Goal: Task Accomplishment & Management: Complete application form

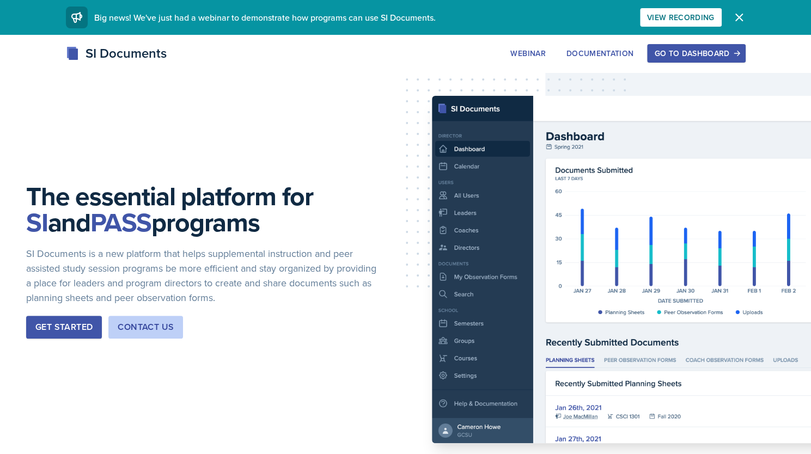
click at [740, 15] on icon "button" at bounding box center [739, 17] width 13 height 13
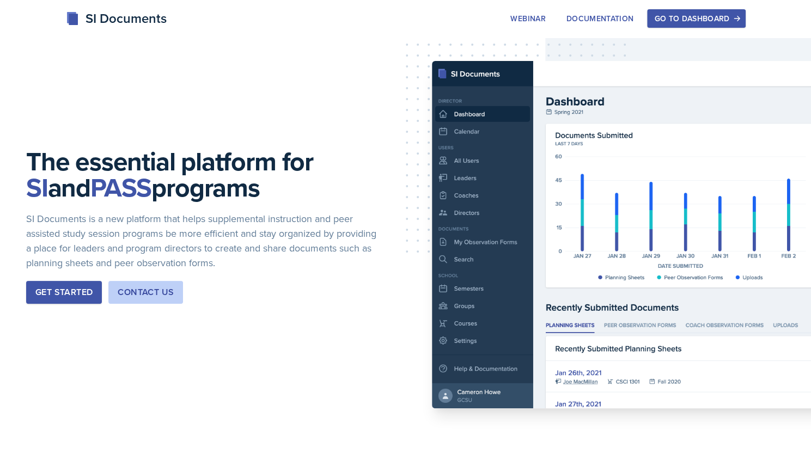
click at [698, 14] on div "Go to Dashboard" at bounding box center [696, 18] width 84 height 9
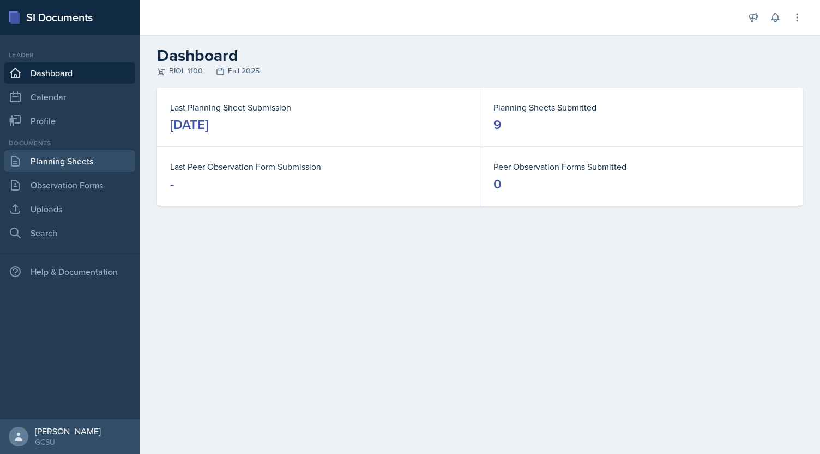
click at [104, 158] on link "Planning Sheets" at bounding box center [69, 161] width 131 height 22
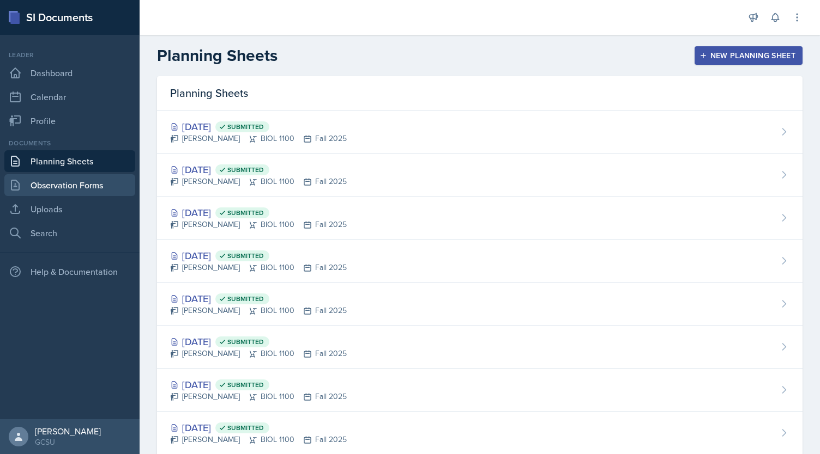
click at [72, 185] on link "Observation Forms" at bounding box center [69, 185] width 131 height 22
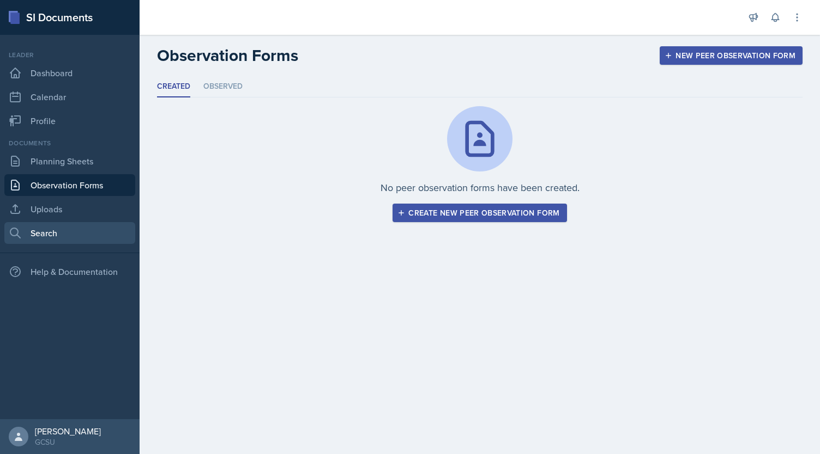
click at [49, 228] on link "Search" at bounding box center [69, 233] width 131 height 22
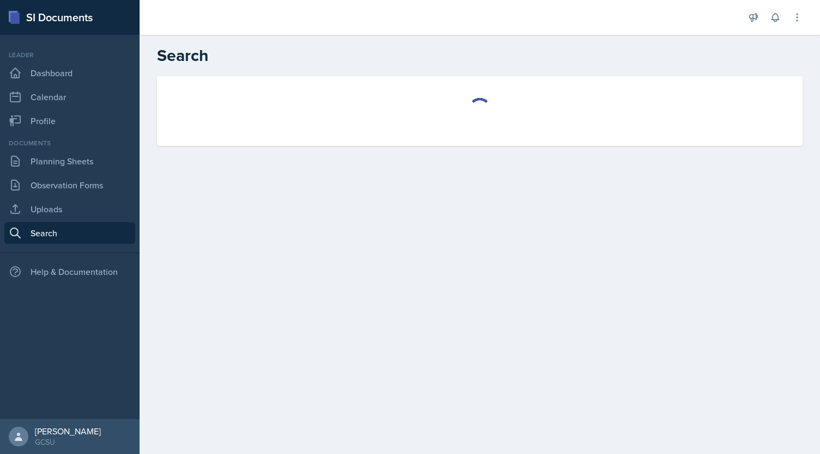
select select "all"
select select "1"
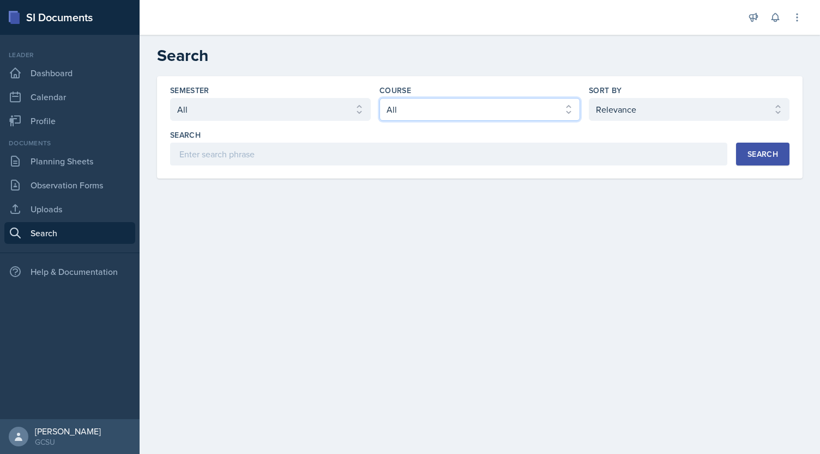
click at [544, 109] on select "Select course All ACCT 3101 ACCT 3102 ASTR 1000 BIOL 1100 BIOL 1107 BIOL 1108 B…" at bounding box center [479, 109] width 201 height 23
select select "36541d13-729a-45ef-a9cb-922687840166"
click at [379, 98] on select "Select course All ACCT 3101 ACCT 3102 ASTR 1000 BIOL 1100 BIOL 1107 BIOL 1108 B…" at bounding box center [479, 109] width 201 height 23
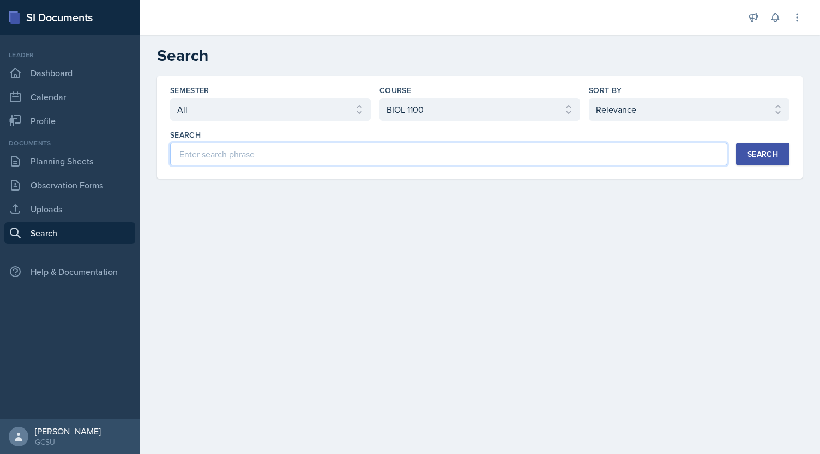
click at [607, 150] on input at bounding box center [448, 154] width 557 height 23
type input "glycolysis"
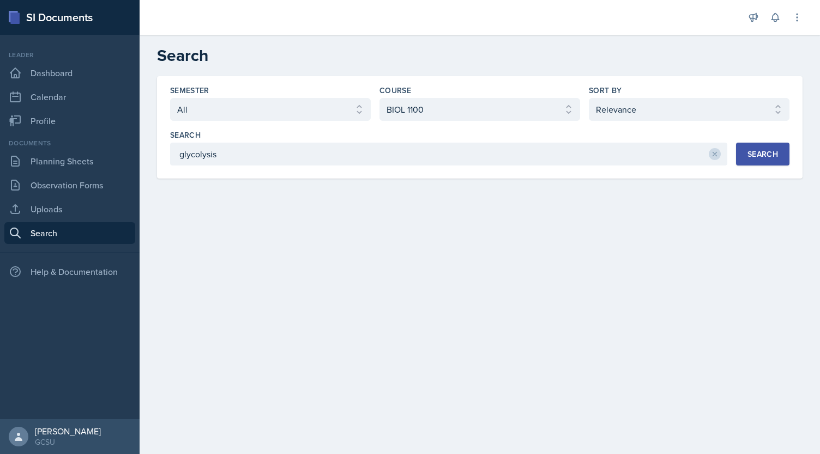
click at [781, 157] on button "Search" at bounding box center [762, 154] width 53 height 23
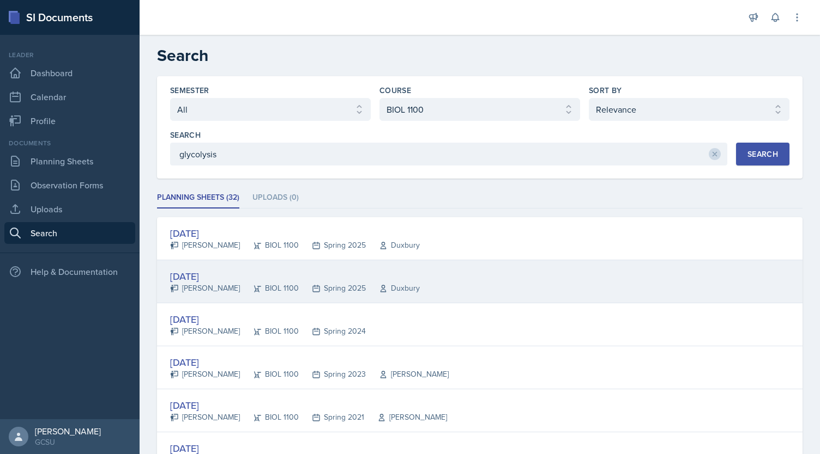
click at [199, 278] on div "[DATE]" at bounding box center [295, 276] width 250 height 15
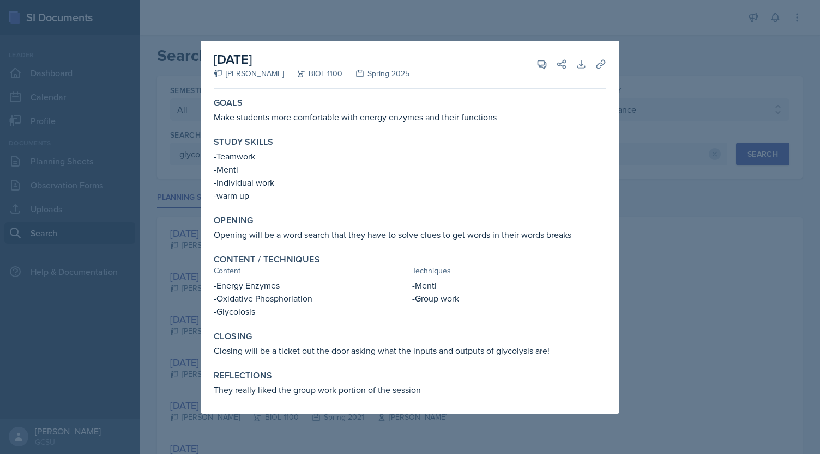
click at [175, 396] on div at bounding box center [410, 227] width 820 height 454
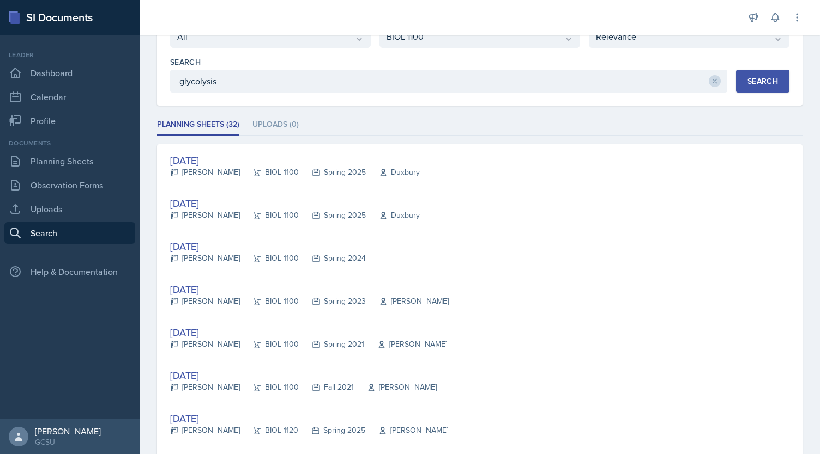
scroll to position [75, 0]
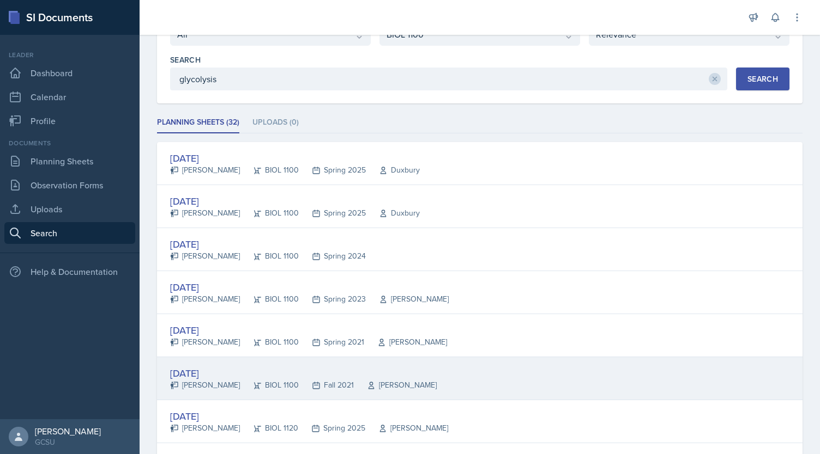
click at [187, 369] on div "[DATE]" at bounding box center [303, 373] width 266 height 15
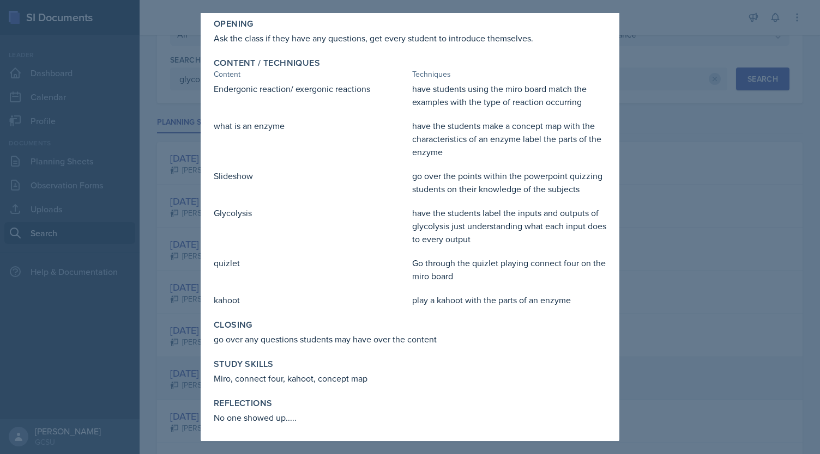
scroll to position [0, 0]
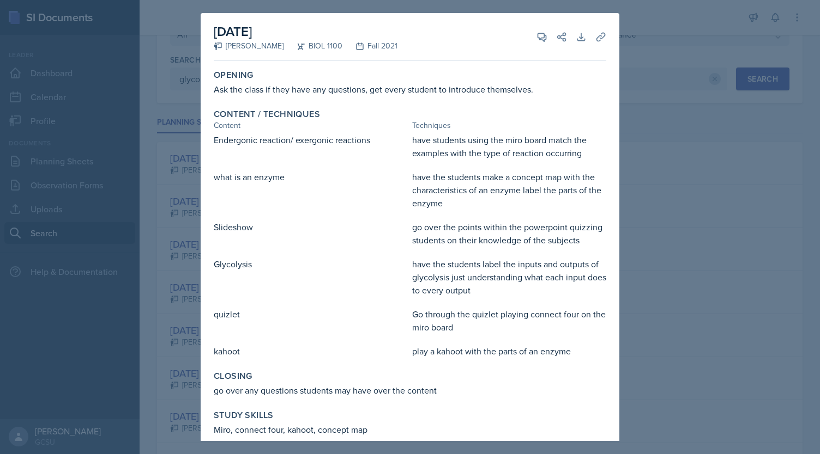
click at [642, 88] on div at bounding box center [410, 227] width 820 height 454
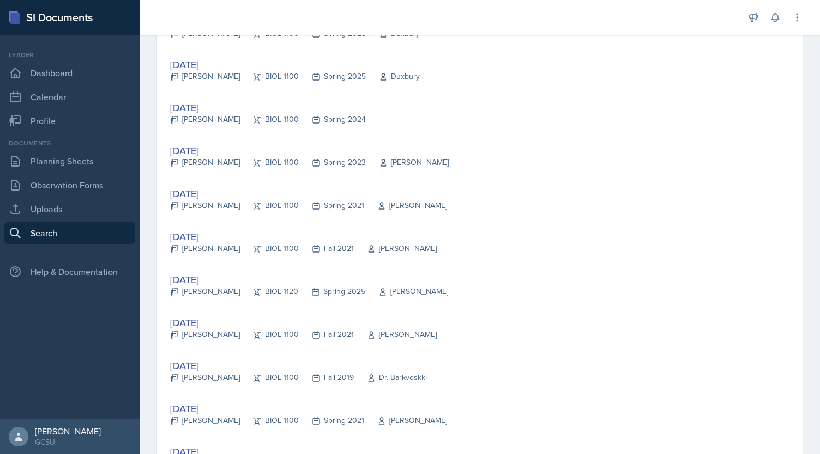
scroll to position [223, 0]
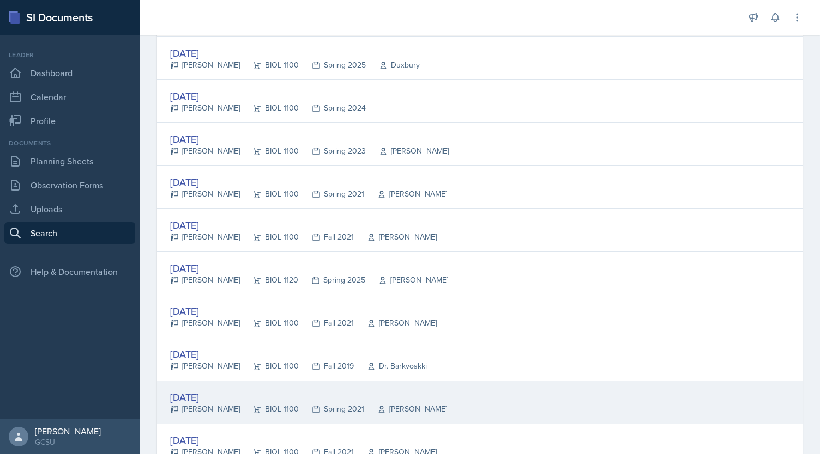
click at [192, 404] on div "[PERSON_NAME]" at bounding box center [205, 409] width 70 height 11
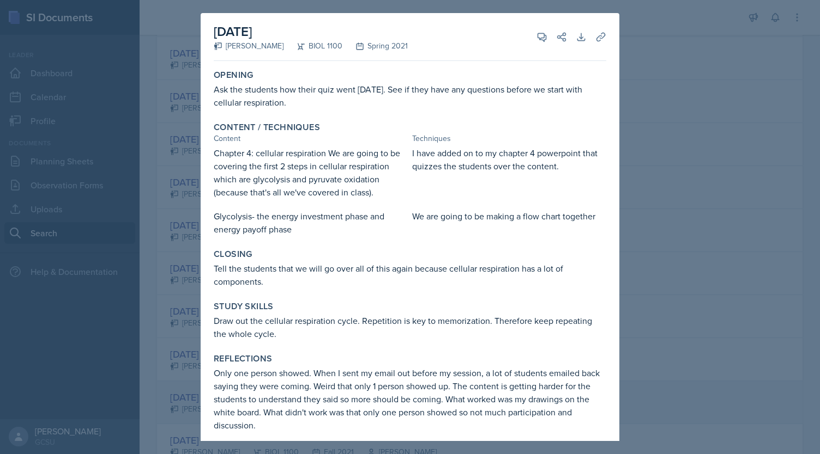
scroll to position [8, 0]
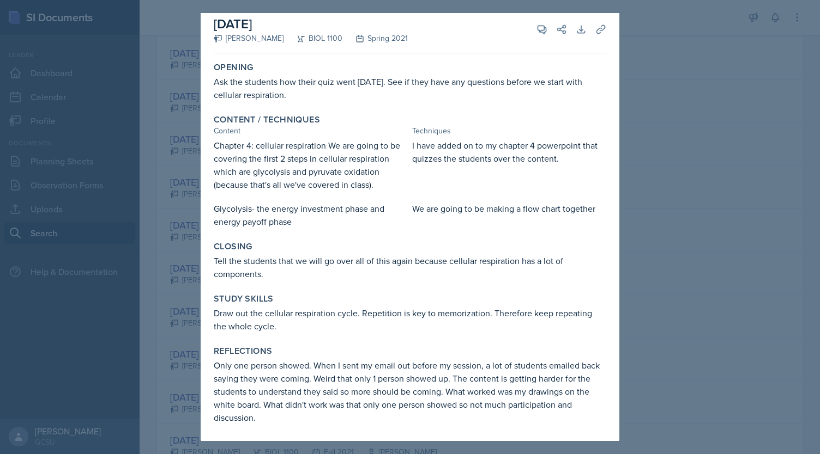
click at [657, 128] on div at bounding box center [410, 227] width 820 height 454
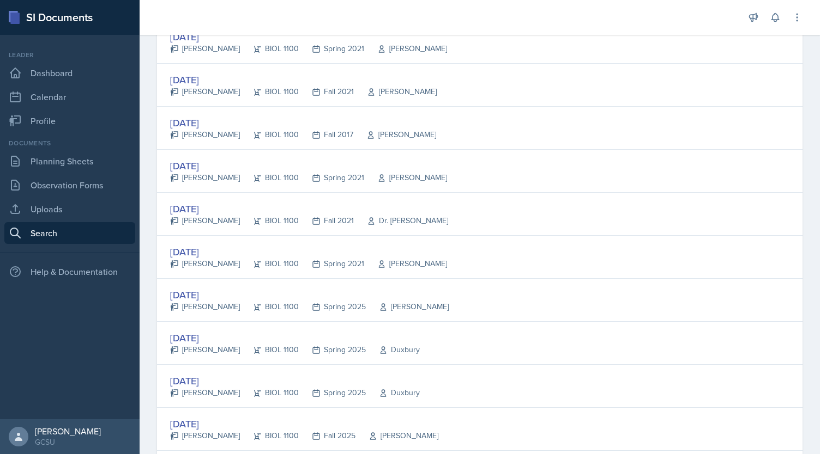
scroll to position [585, 0]
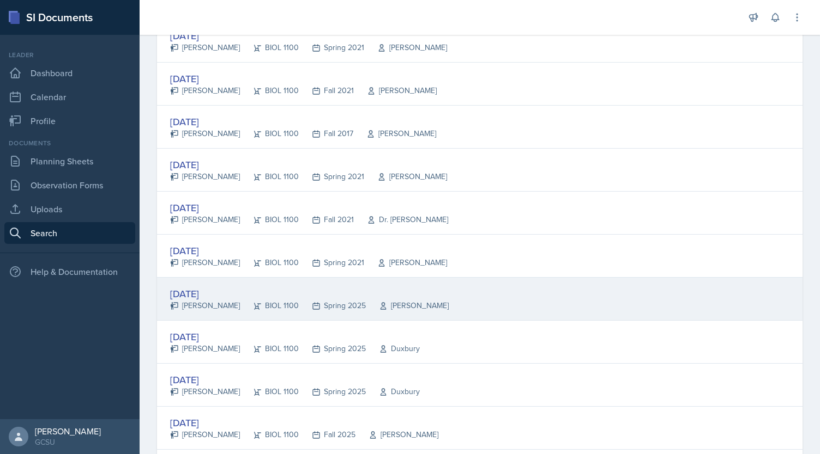
click at [216, 290] on div "[DATE]" at bounding box center [309, 294] width 278 height 15
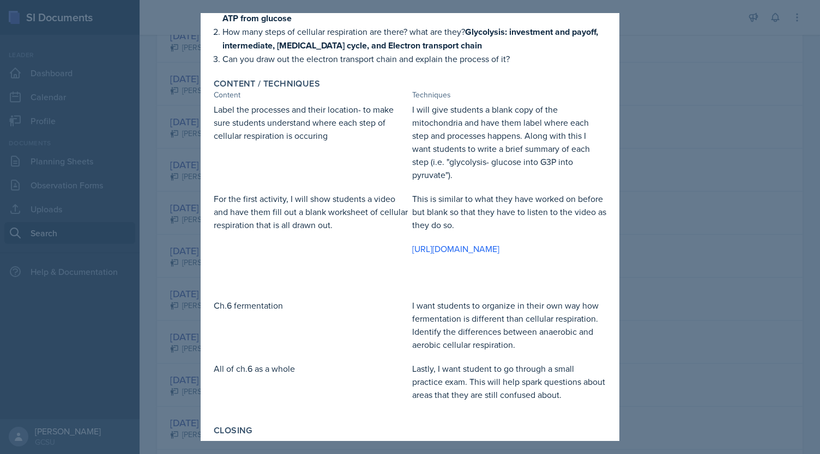
scroll to position [254, 0]
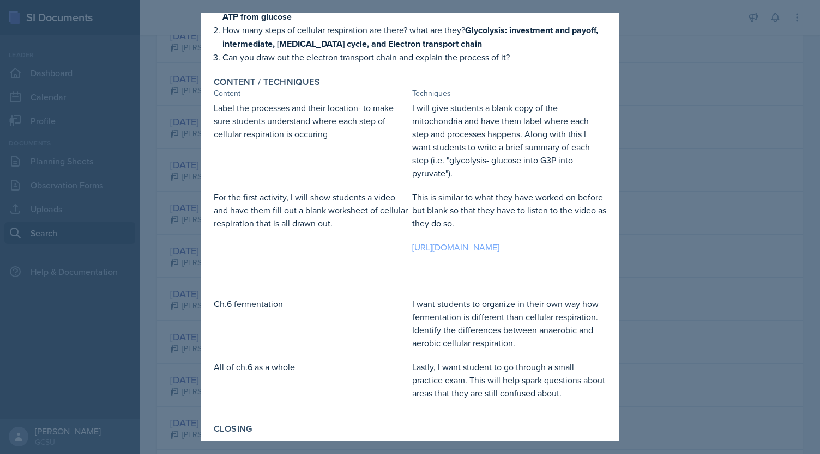
click at [457, 248] on link "[URL][DOMAIN_NAME]" at bounding box center [455, 247] width 87 height 12
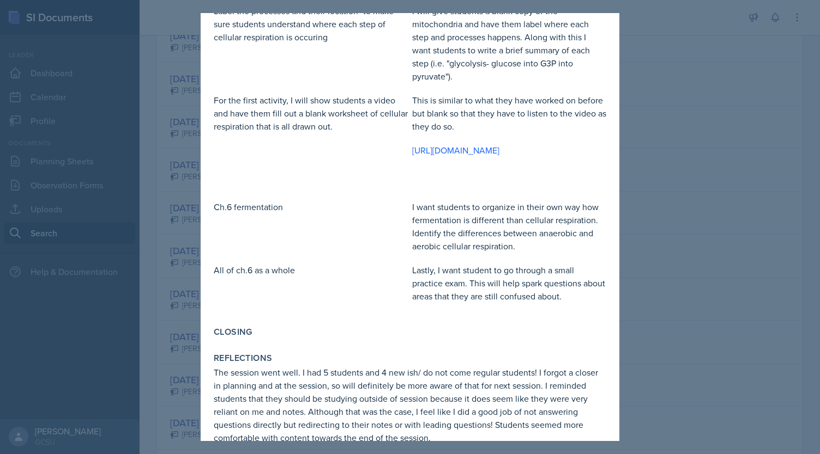
scroll to position [371, 0]
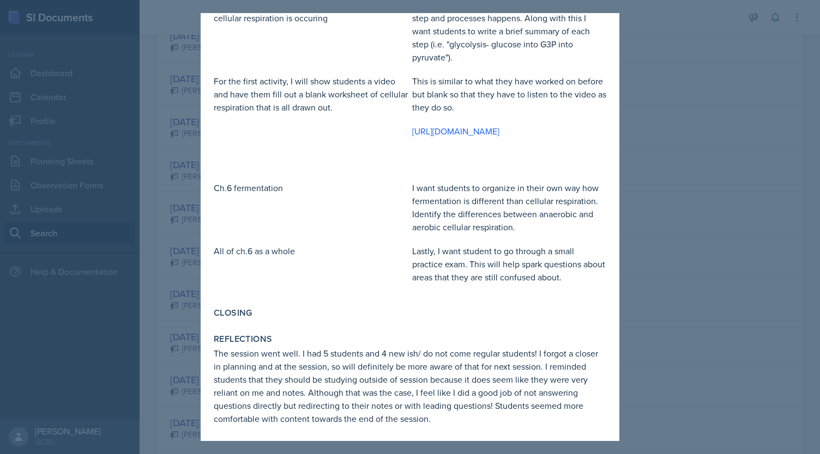
click at [170, 398] on div at bounding box center [410, 227] width 820 height 454
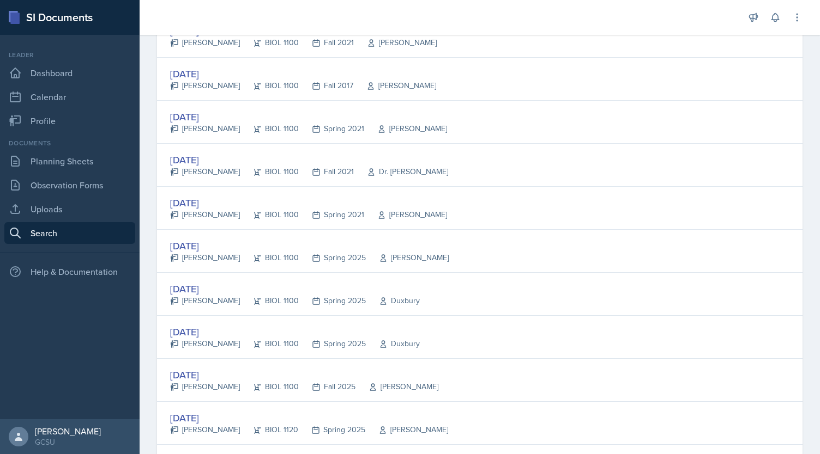
scroll to position [634, 0]
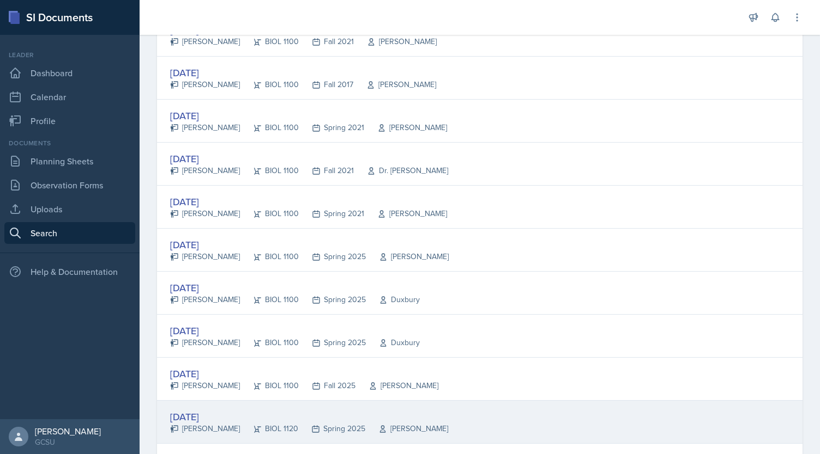
click at [194, 410] on div "[DATE]" at bounding box center [309, 417] width 278 height 15
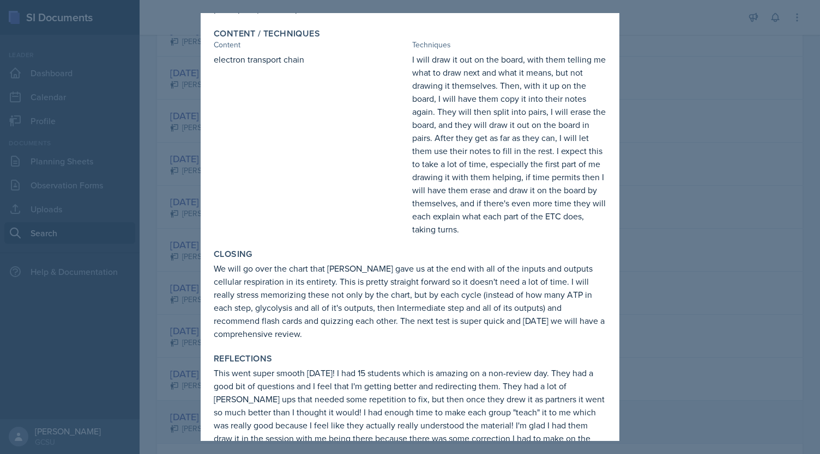
scroll to position [284, 0]
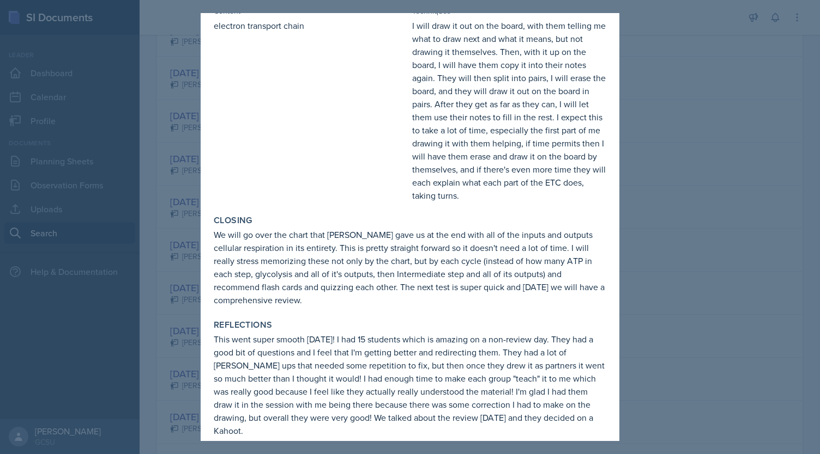
click at [166, 356] on div at bounding box center [410, 227] width 820 height 454
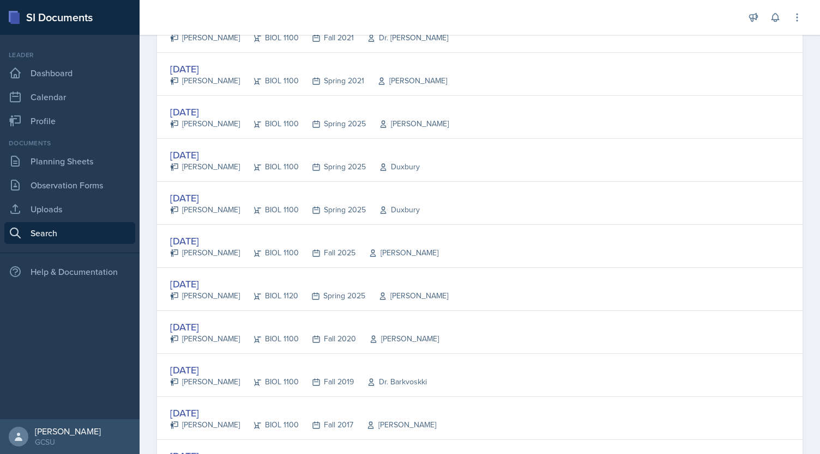
scroll to position [768, 0]
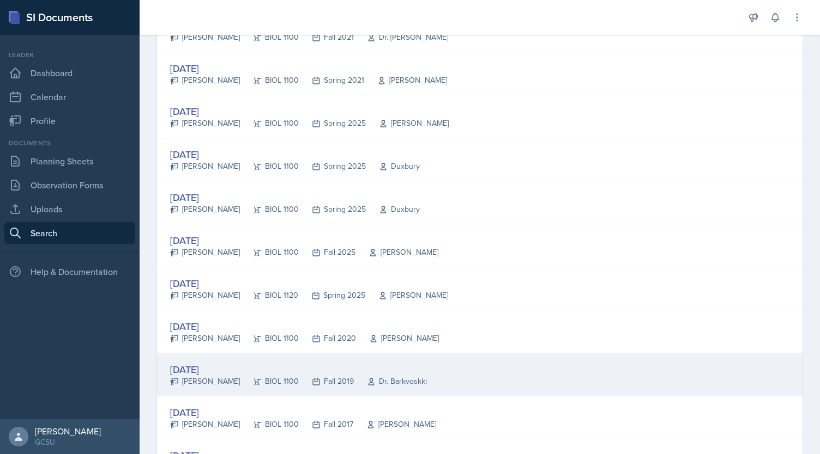
click at [185, 376] on div "[PERSON_NAME]" at bounding box center [205, 381] width 70 height 11
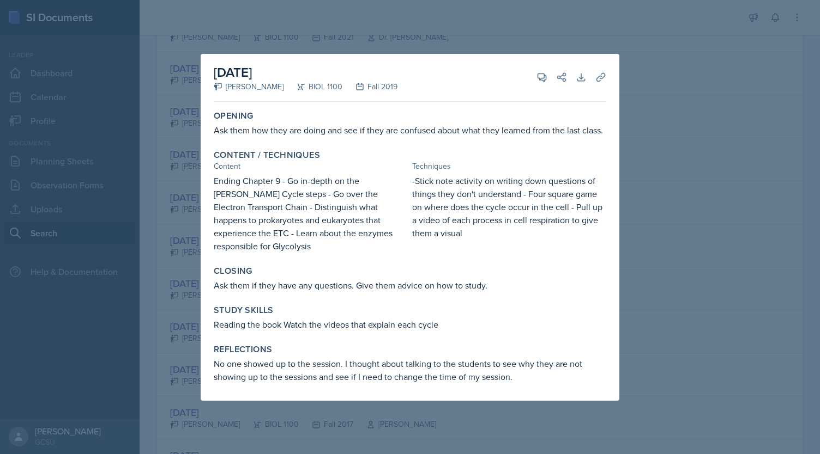
click at [158, 352] on div at bounding box center [410, 227] width 820 height 454
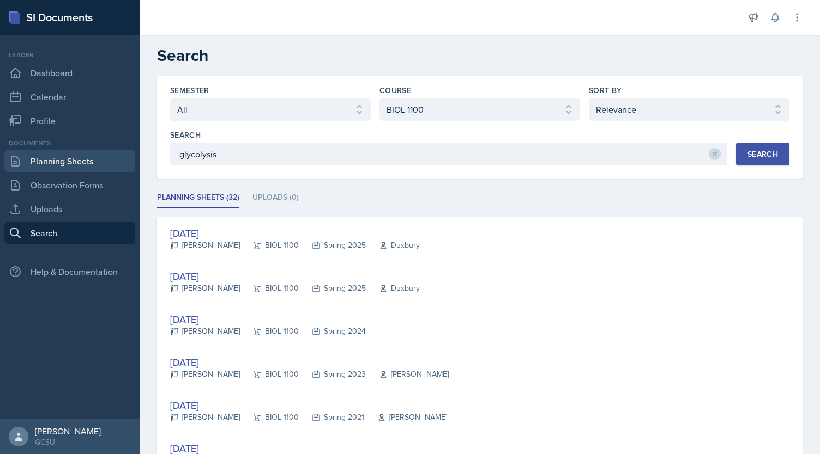
click at [71, 168] on link "Planning Sheets" at bounding box center [69, 161] width 131 height 22
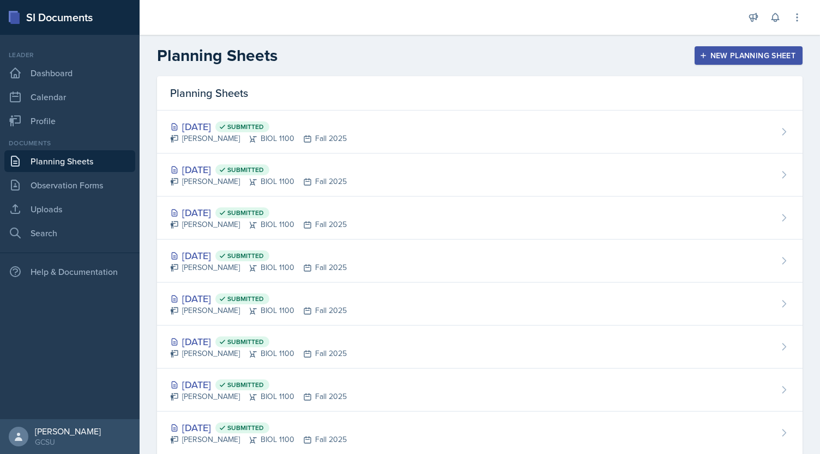
click at [701, 50] on button "New Planning Sheet" at bounding box center [748, 55] width 108 height 19
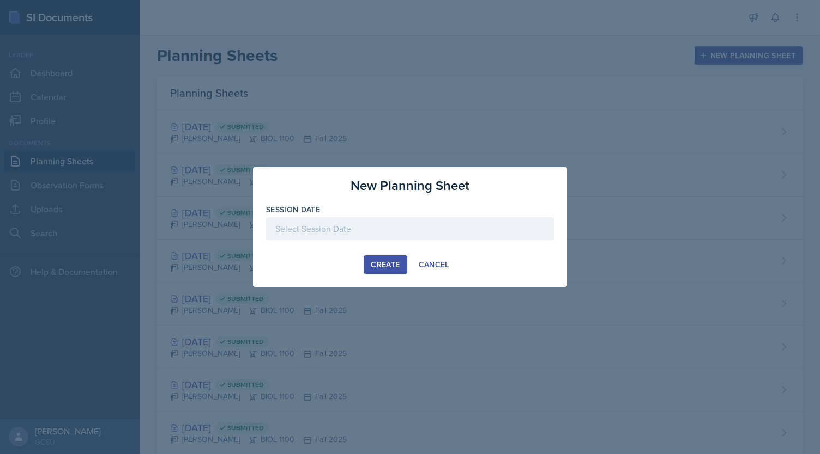
click at [357, 234] on div at bounding box center [410, 228] width 288 height 23
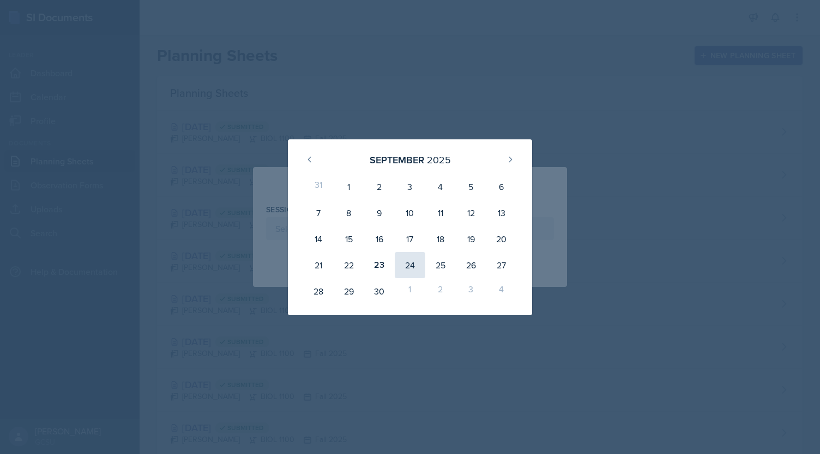
click at [411, 270] on div "24" at bounding box center [410, 265] width 31 height 26
type input "[DATE]"
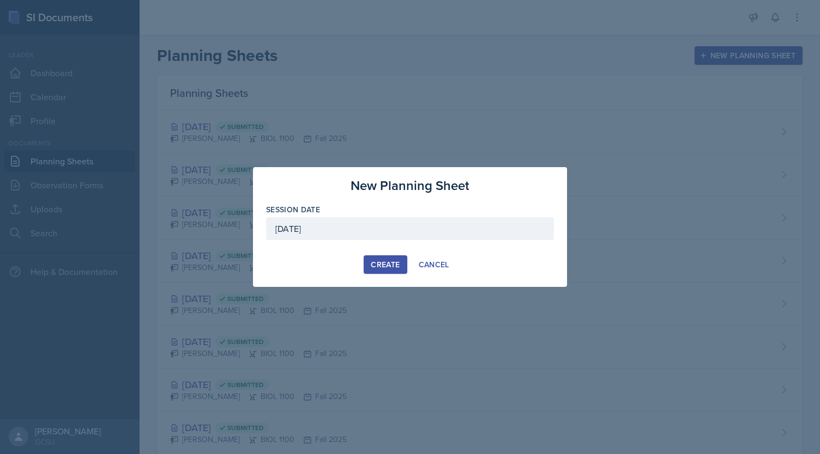
click at [375, 265] on div "Create" at bounding box center [385, 264] width 29 height 9
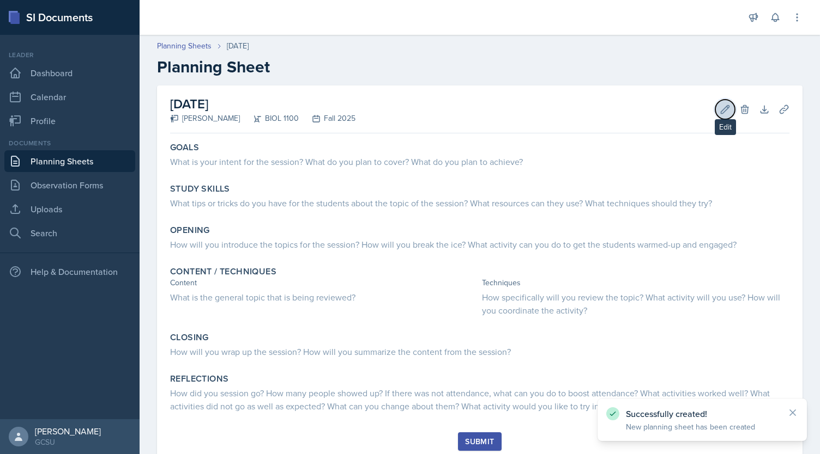
click at [719, 110] on icon at bounding box center [724, 109] width 11 height 11
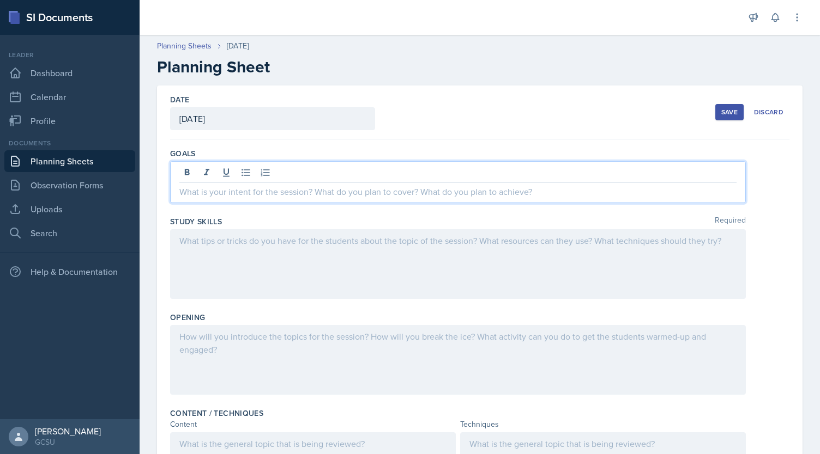
click at [285, 168] on div at bounding box center [457, 182] width 575 height 42
paste div
drag, startPoint x: 194, startPoint y: 192, endPoint x: 137, endPoint y: 193, distance: 57.2
click at [137, 193] on div "SI Documents Leader Dashboard Calendar Profile Documents Planning Sheets Observ…" at bounding box center [410, 227] width 820 height 454
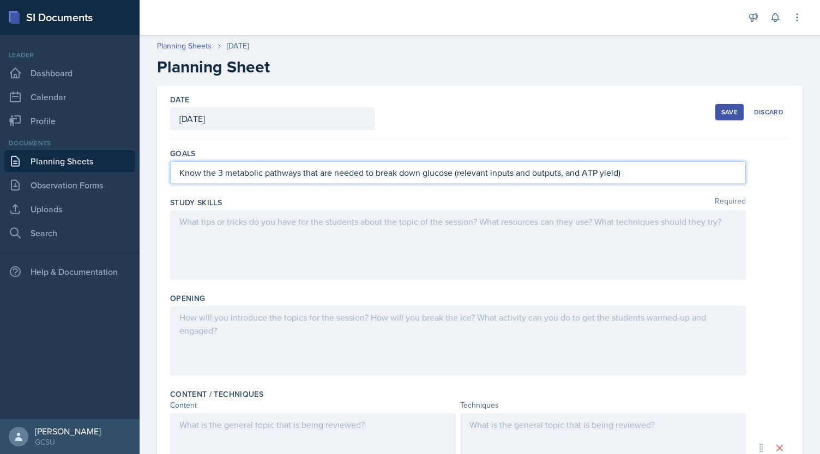
click at [220, 241] on div at bounding box center [457, 245] width 575 height 70
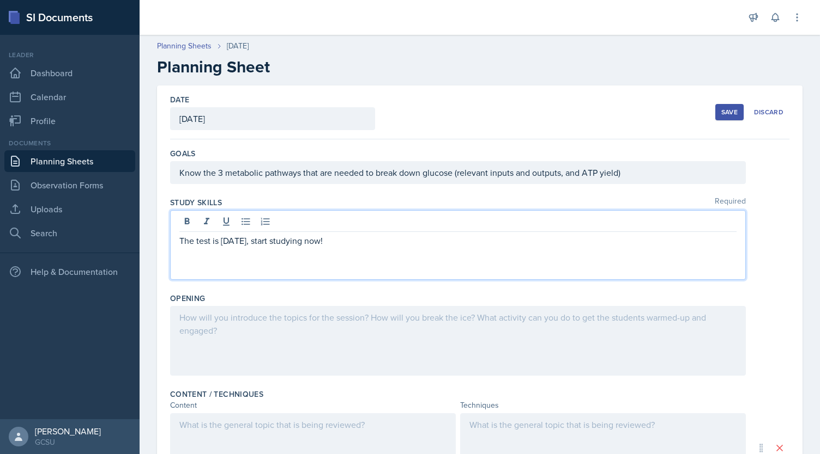
click at [243, 349] on div at bounding box center [457, 341] width 575 height 70
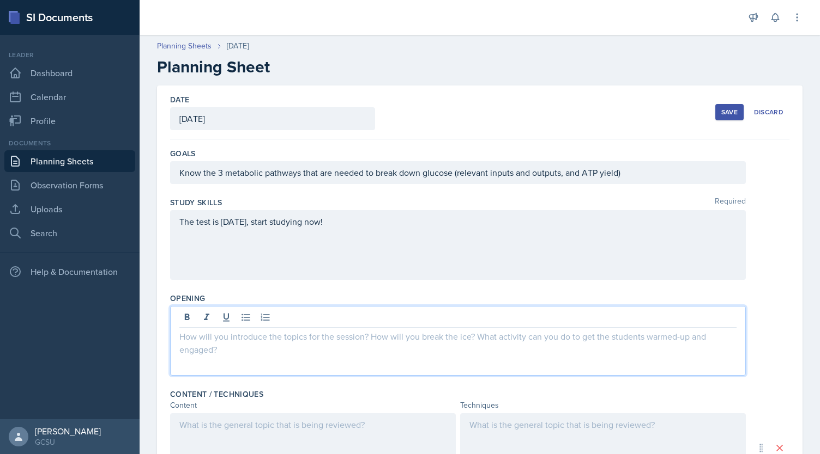
click at [329, 337] on p at bounding box center [457, 336] width 557 height 13
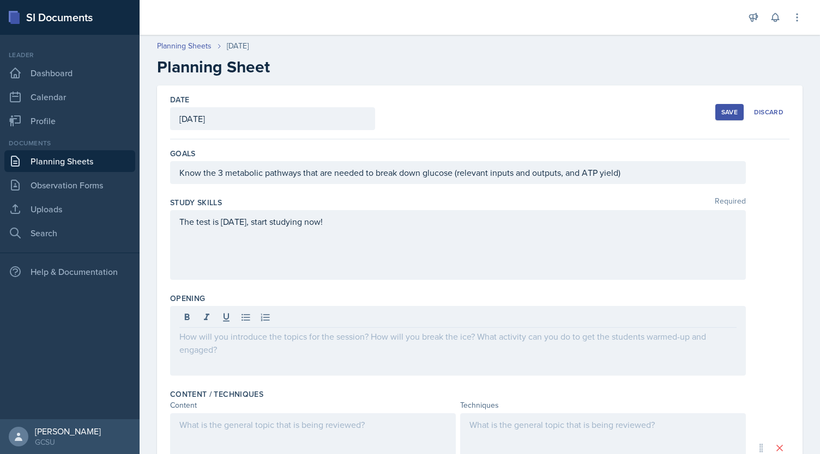
click at [721, 115] on div "Save" at bounding box center [729, 112] width 16 height 9
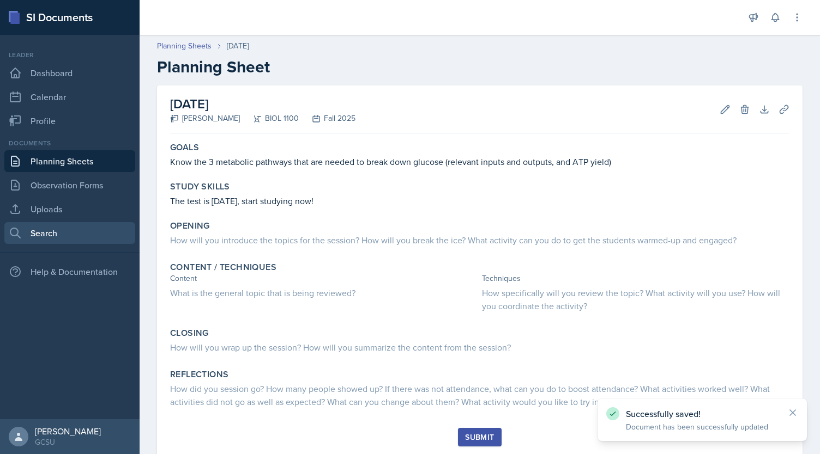
click at [48, 233] on link "Search" at bounding box center [69, 233] width 131 height 22
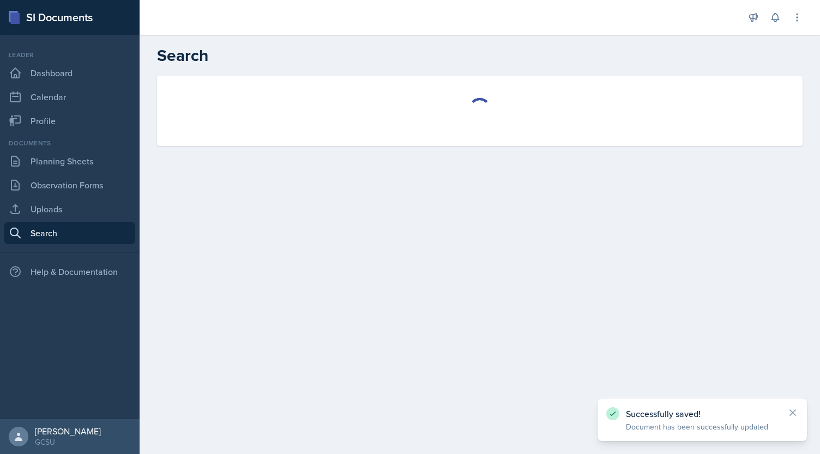
select select "all"
select select "1"
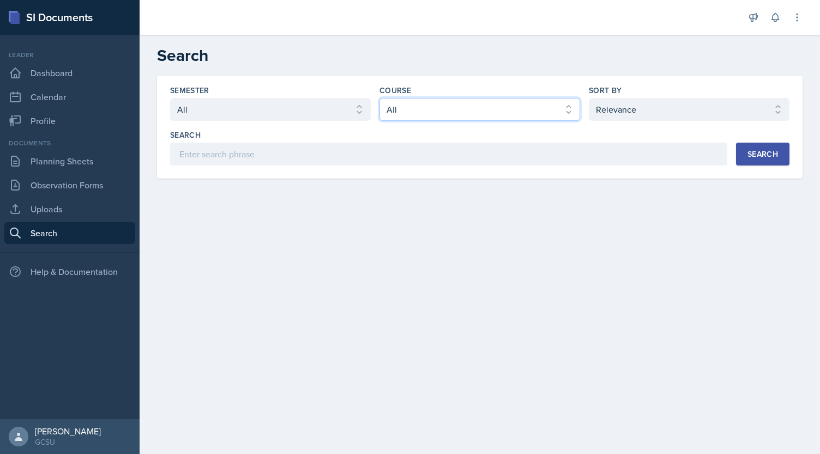
click at [426, 113] on select "Select course All ACCT 3101 ACCT 3102 ASTR 1000 BIOL 1100 BIOL 1107 BIOL 1108 B…" at bounding box center [479, 109] width 201 height 23
select select "36541d13-729a-45ef-a9cb-922687840166"
click at [379, 98] on select "Select course All ACCT 3101 ACCT 3102 ASTR 1000 BIOL 1100 BIOL 1107 BIOL 1108 B…" at bounding box center [479, 109] width 201 height 23
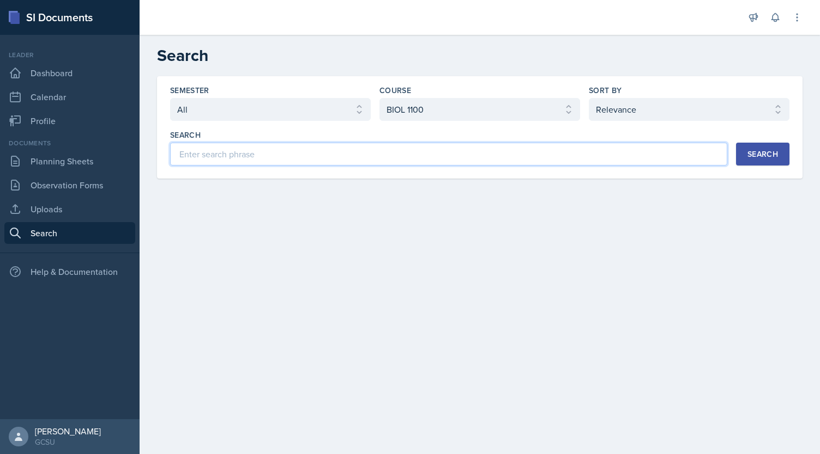
click at [224, 148] on input at bounding box center [448, 154] width 557 height 23
type input "cellular respiration"
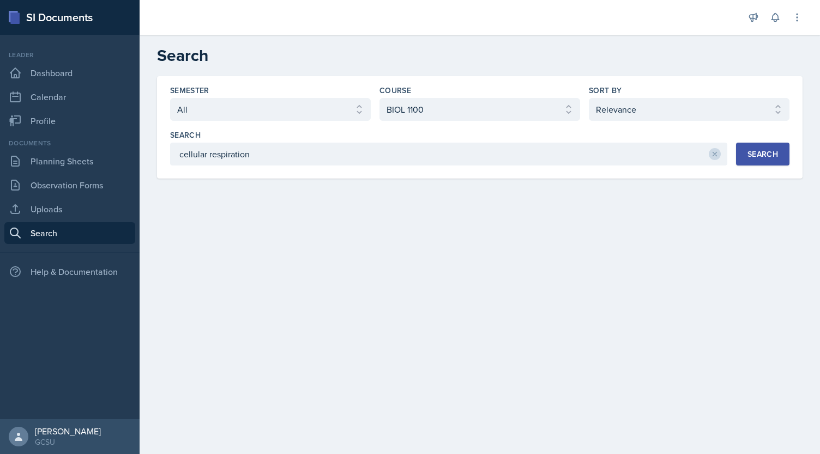
click at [763, 152] on div "Search" at bounding box center [762, 154] width 31 height 9
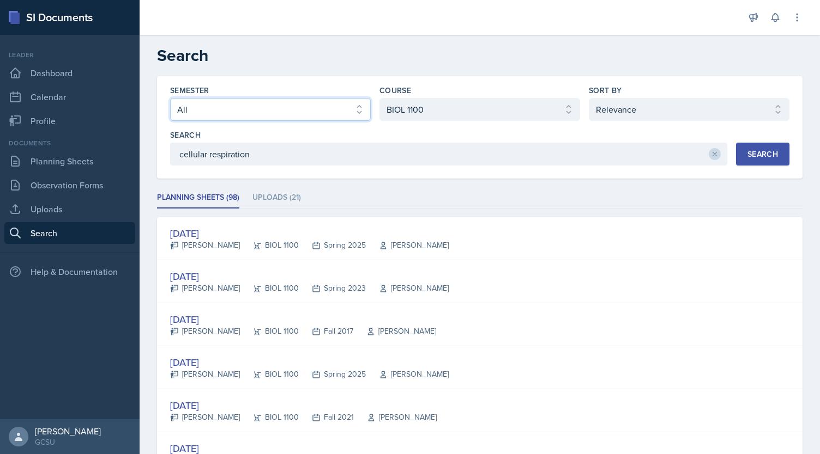
click at [249, 111] on select "Select semester All Fall 2025 Spring 2025 Fall 2024 Spring 2024 Fall 2023 Sprin…" at bounding box center [270, 109] width 201 height 23
click at [170, 98] on select "Select semester All Fall 2025 Spring 2025 Fall 2024 Spring 2024 Fall 2023 Sprin…" at bounding box center [270, 109] width 201 height 23
click at [749, 150] on div "Search" at bounding box center [762, 154] width 31 height 9
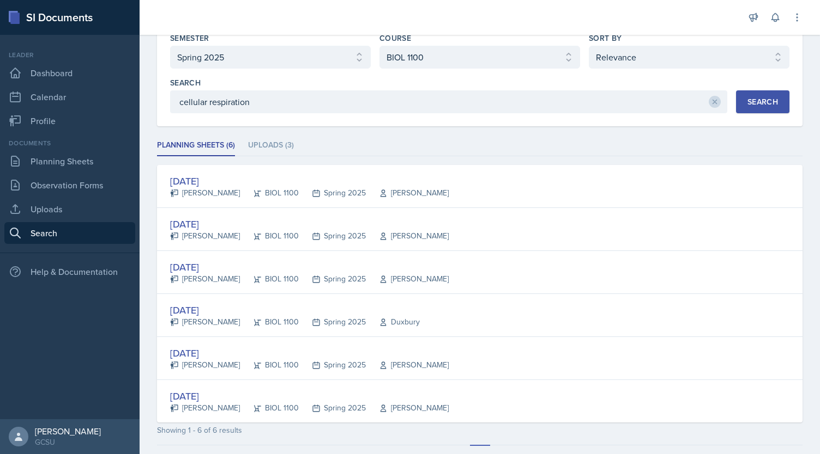
scroll to position [88, 0]
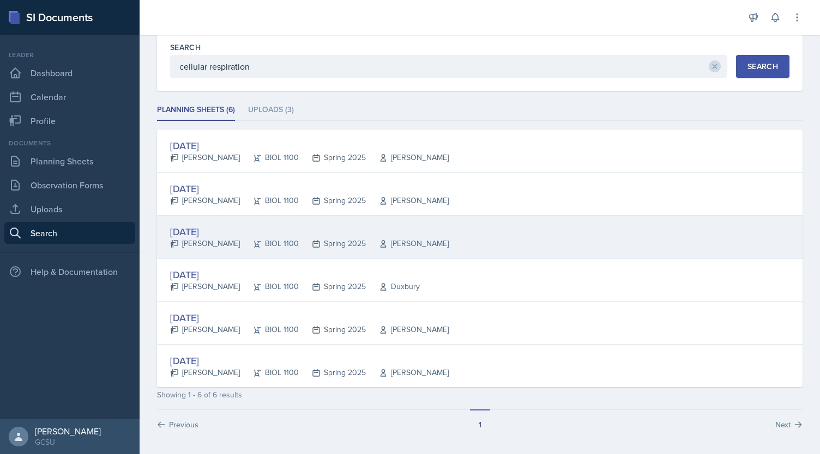
click at [205, 228] on div "[DATE]" at bounding box center [309, 232] width 278 height 15
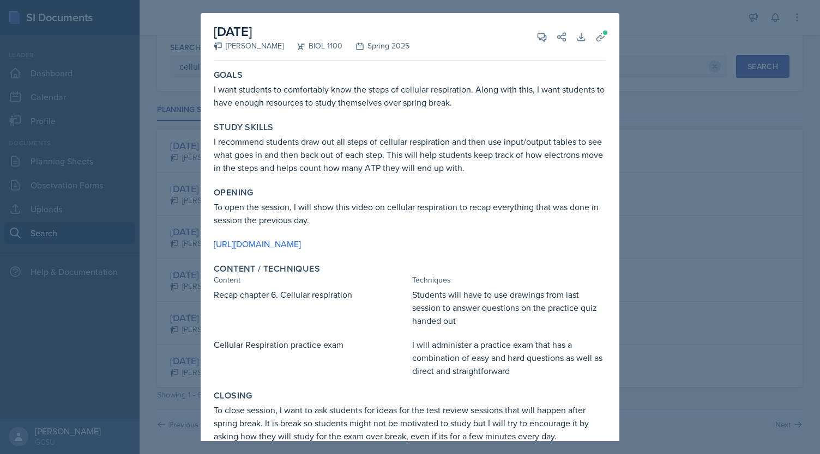
click at [660, 102] on div at bounding box center [410, 227] width 820 height 454
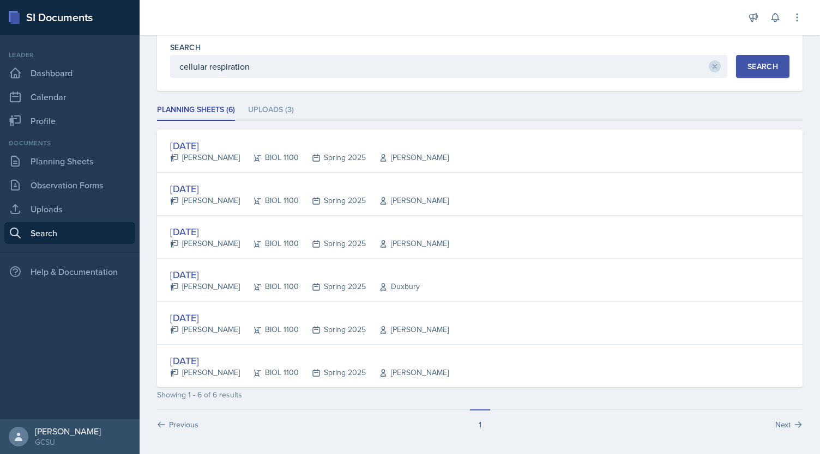
scroll to position [0, 0]
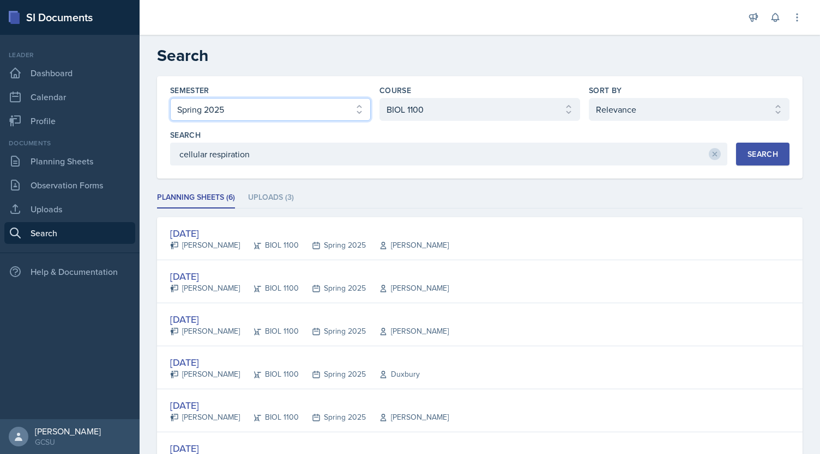
click at [315, 105] on select "Select semester All Fall 2025 Spring 2025 Fall 2024 Spring 2024 Fall 2023 Sprin…" at bounding box center [270, 109] width 201 height 23
select select "838c426c-7ba8-4b05-94c8-22f19dd4c5cc"
click at [170, 98] on select "Select semester All Fall 2025 Spring 2025 Fall 2024 Spring 2024 Fall 2023 Sprin…" at bounding box center [270, 109] width 201 height 23
click at [766, 156] on div "Search" at bounding box center [762, 154] width 31 height 9
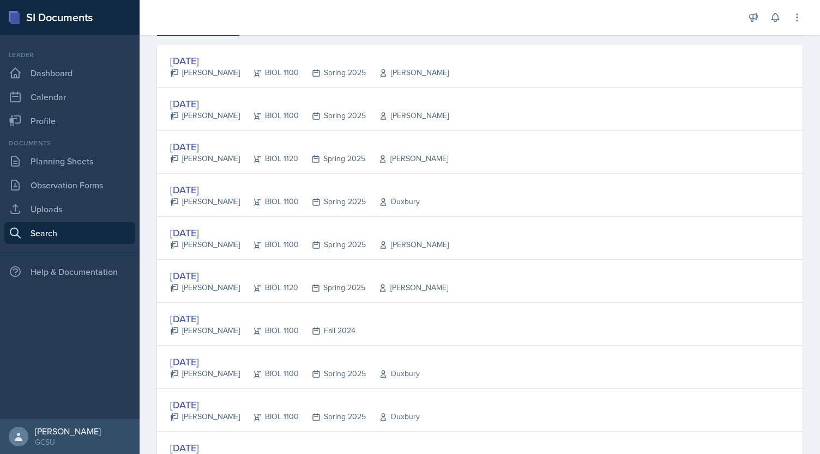
scroll to position [171, 0]
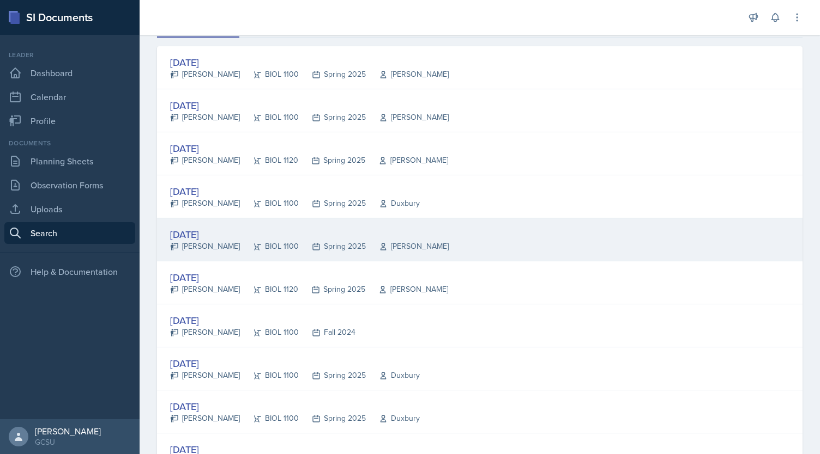
click at [208, 241] on div "[PERSON_NAME]" at bounding box center [205, 246] width 70 height 11
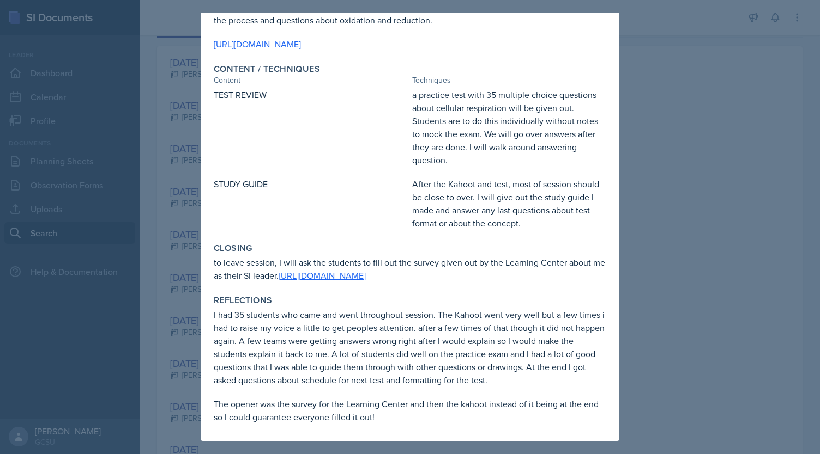
scroll to position [0, 0]
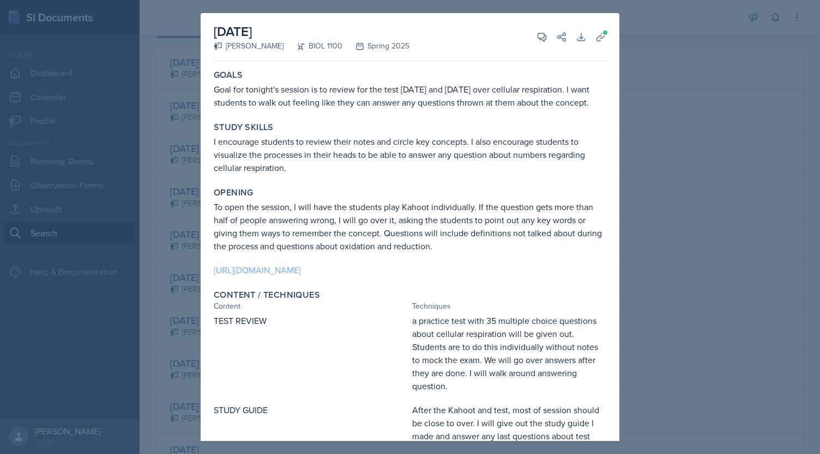
click at [301, 274] on link "[URL][DOMAIN_NAME]" at bounding box center [257, 270] width 87 height 12
click at [698, 113] on div at bounding box center [410, 227] width 820 height 454
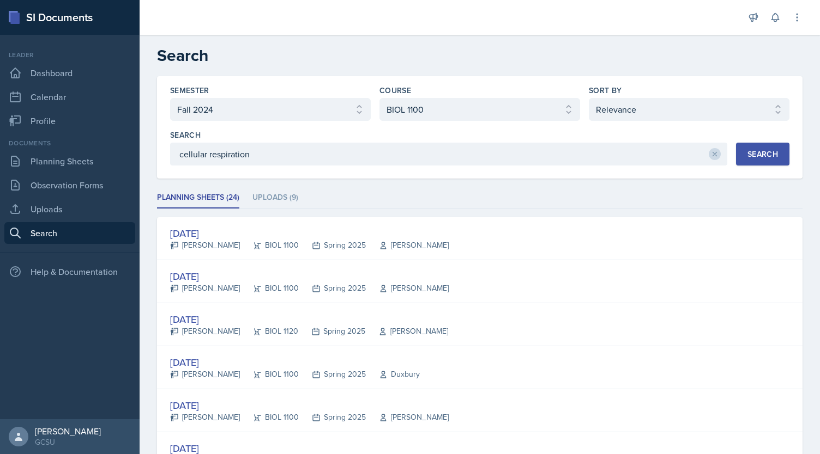
click at [753, 155] on div "Search" at bounding box center [762, 154] width 31 height 9
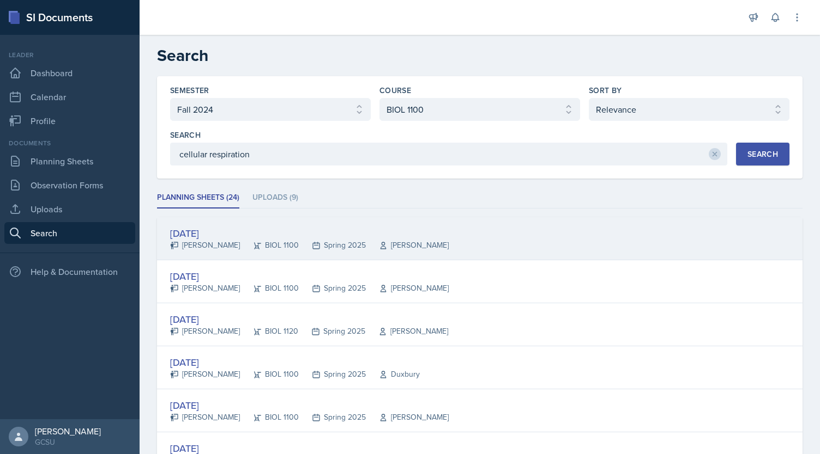
click at [208, 231] on div "[DATE]" at bounding box center [309, 233] width 278 height 15
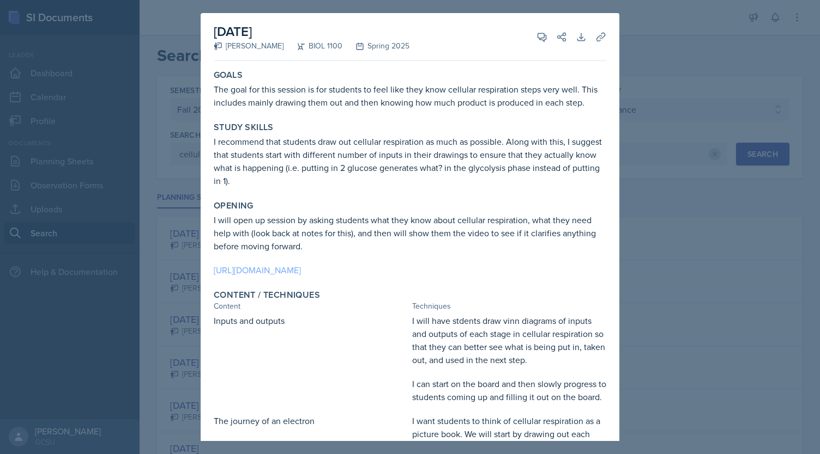
click at [280, 271] on link "[URL][DOMAIN_NAME]" at bounding box center [257, 270] width 87 height 12
click at [665, 64] on div at bounding box center [410, 227] width 820 height 454
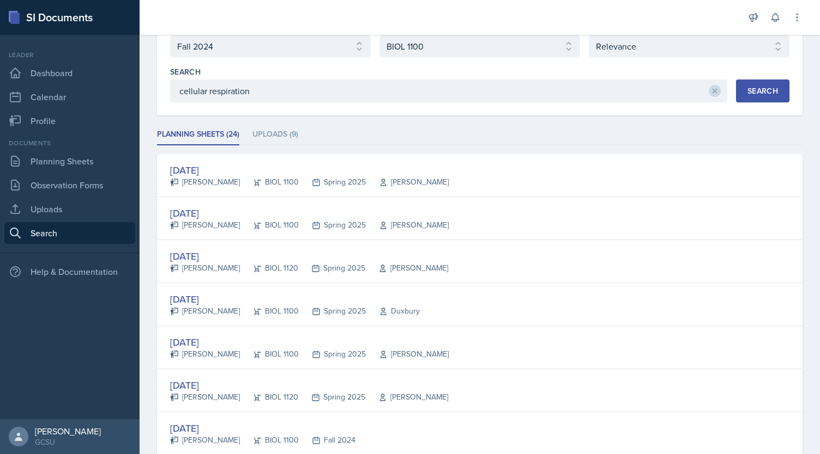
scroll to position [68, 0]
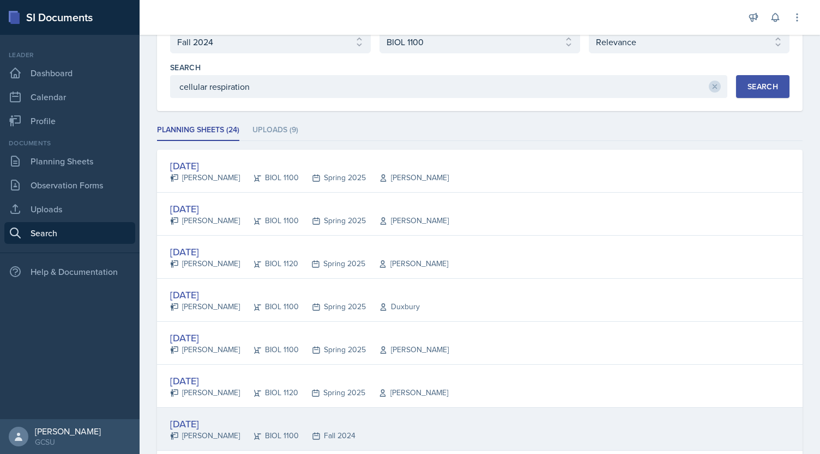
click at [199, 421] on div "[DATE]" at bounding box center [262, 424] width 185 height 15
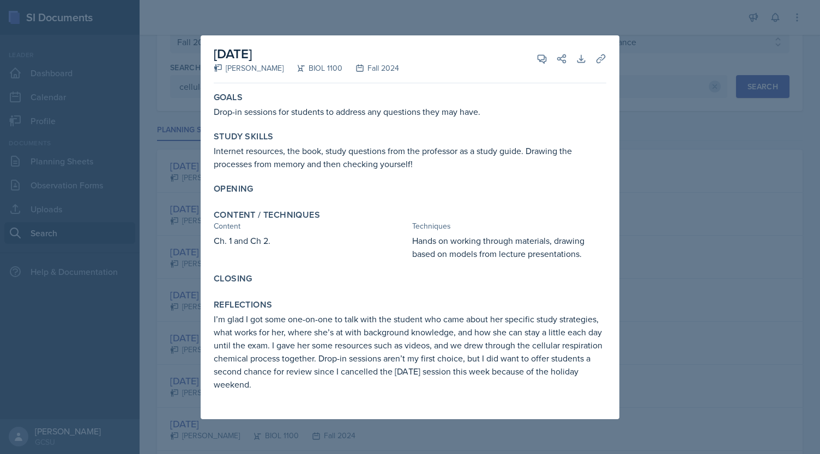
click at [717, 163] on div at bounding box center [410, 227] width 820 height 454
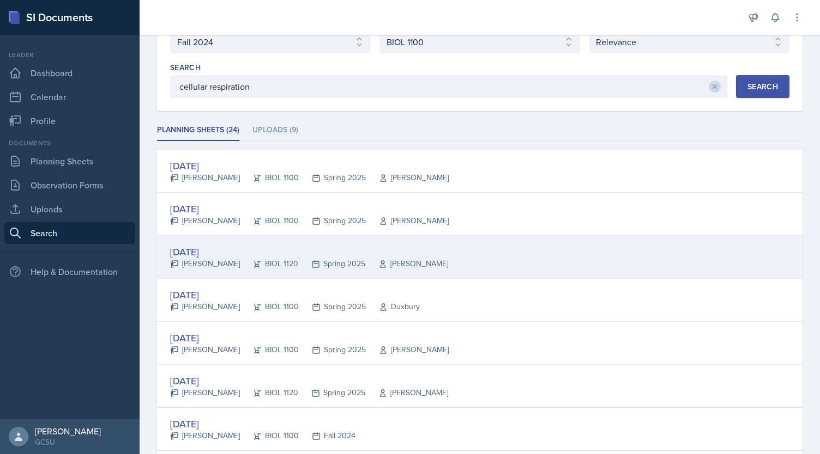
click at [213, 248] on div "[DATE]" at bounding box center [309, 252] width 278 height 15
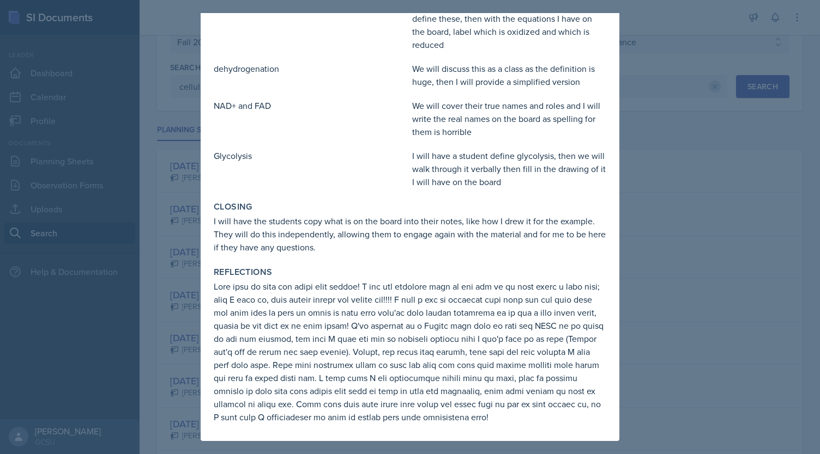
scroll to position [391, 0]
click at [786, 302] on div at bounding box center [410, 227] width 820 height 454
